Goal: Task Accomplishment & Management: Manage account settings

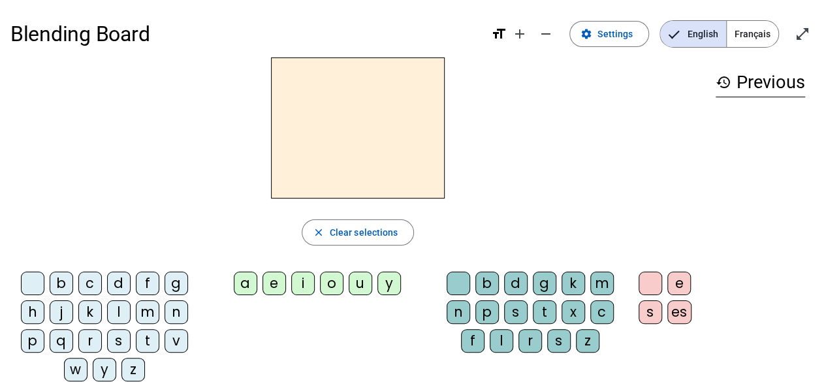
click at [748, 37] on span "Français" at bounding box center [752, 34] width 52 height 26
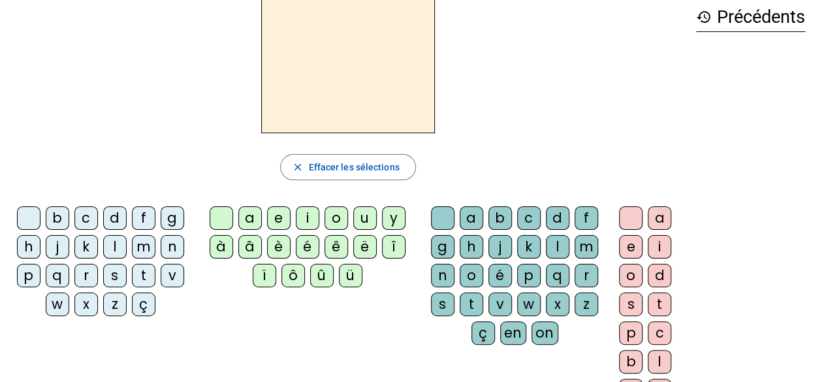
scroll to position [131, 0]
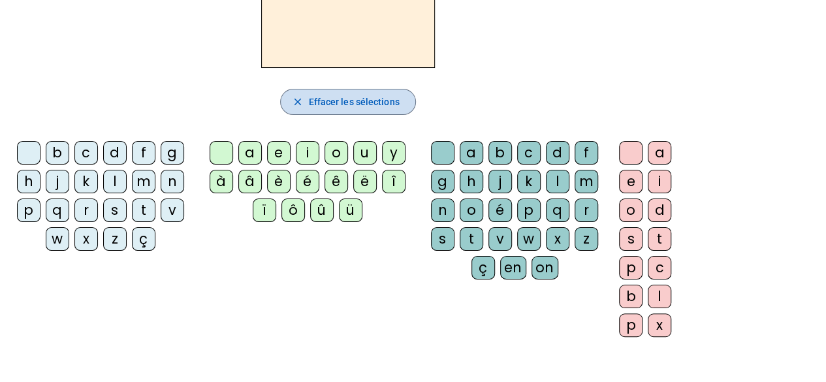
click at [365, 108] on span "Effacer les sélections" at bounding box center [353, 102] width 91 height 16
click at [307, 98] on span "button" at bounding box center [348, 101] width 134 height 31
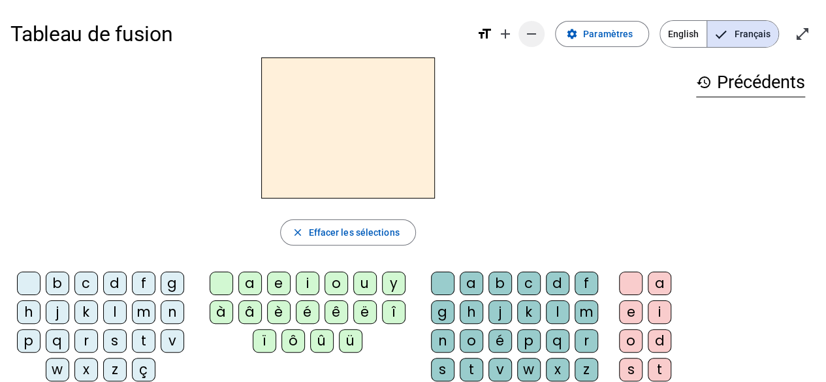
click at [532, 32] on mat-icon "remove" at bounding box center [531, 34] width 16 height 16
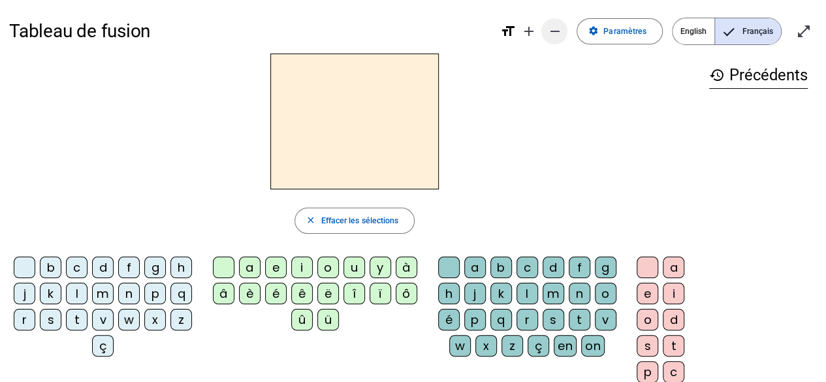
click at [532, 32] on mat-icon "add" at bounding box center [528, 31] width 16 height 16
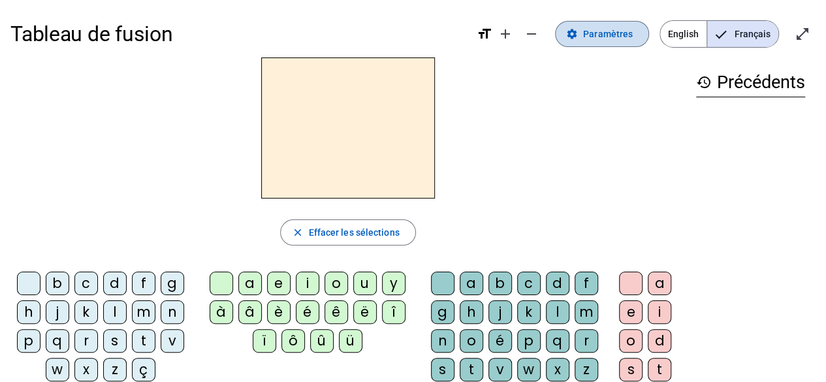
click at [608, 32] on span "Paramètres" at bounding box center [608, 34] width 50 height 16
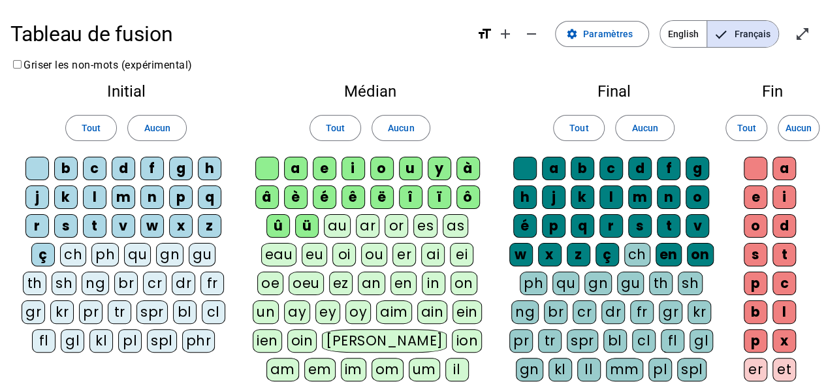
drag, startPoint x: 779, startPoint y: 2, endPoint x: 422, endPoint y: 63, distance: 362.2
click at [422, 63] on div "Tableau de fusion format_size add remove settings Paramètres English Français o…" at bounding box center [413, 352] width 826 height 704
